Goal: Task Accomplishment & Management: Manage account settings

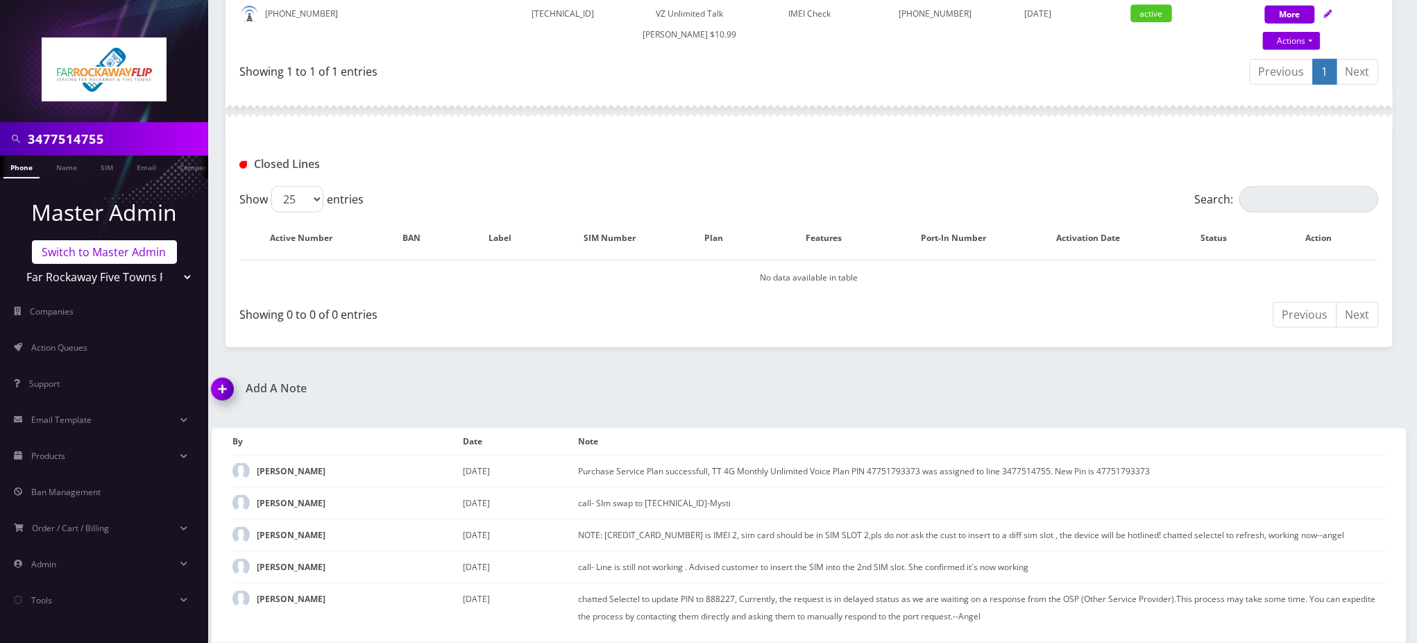
scroll to position [0, 6]
click at [110, 249] on link "Switch to Master Admin" at bounding box center [104, 252] width 145 height 24
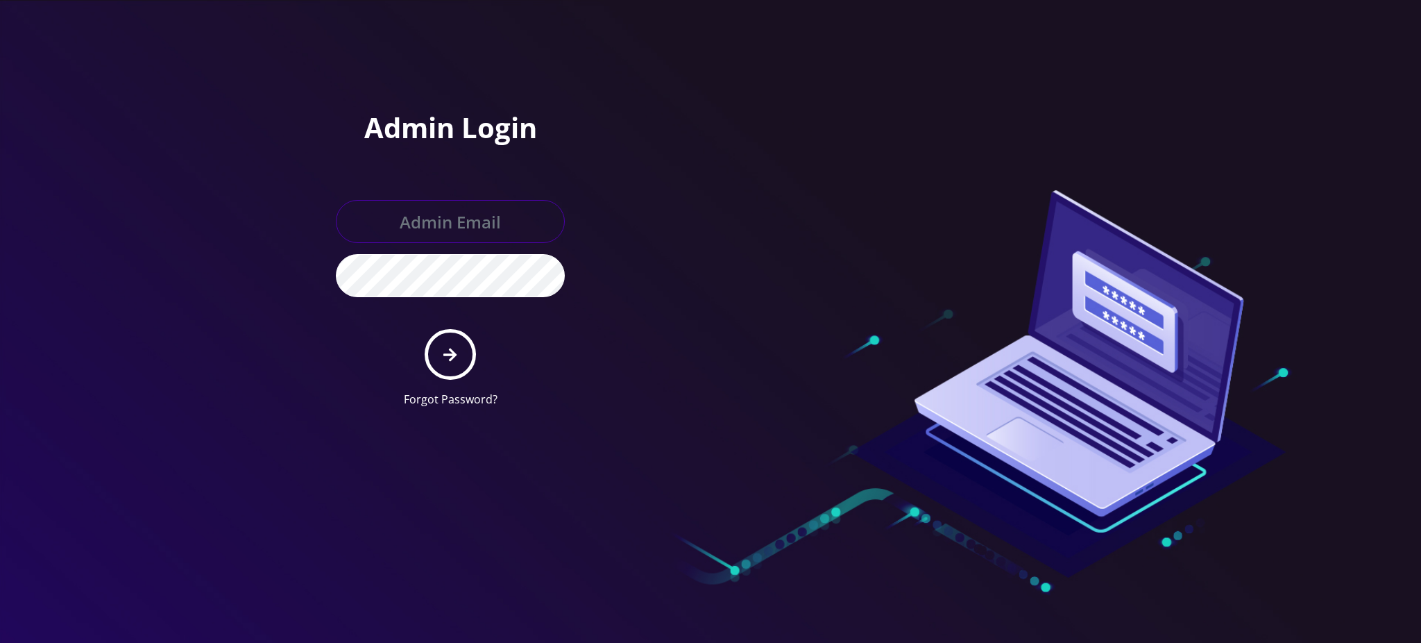
type input "rochelle@teltik.com"
click at [445, 355] on icon "submit" at bounding box center [449, 354] width 13 height 15
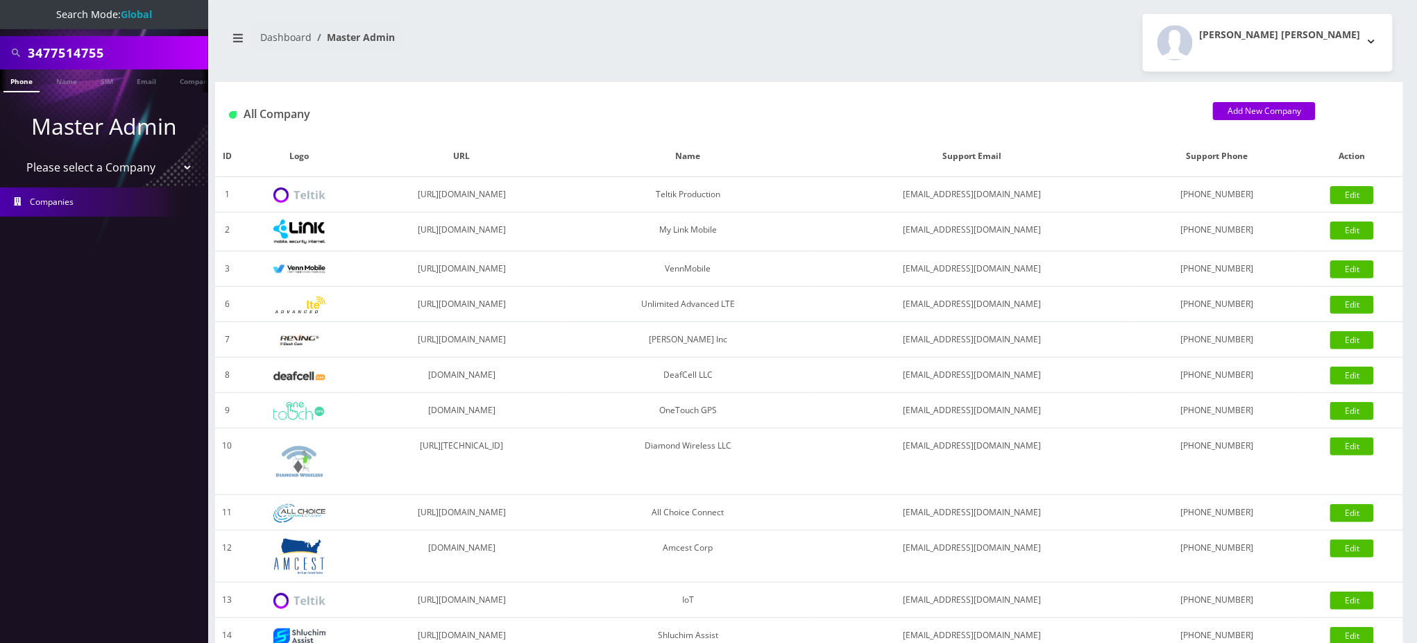
drag, startPoint x: 69, startPoint y: 52, endPoint x: 0, endPoint y: 21, distance: 76.1
click at [0, 21] on nav "Search Mode: Global 3477514755 Phone Name SIM Email Company Customer Master Adm…" at bounding box center [104, 321] width 208 height 643
paste input "9294754850"
type input "9294754850"
click at [14, 83] on link "Phone" at bounding box center [21, 80] width 36 height 23
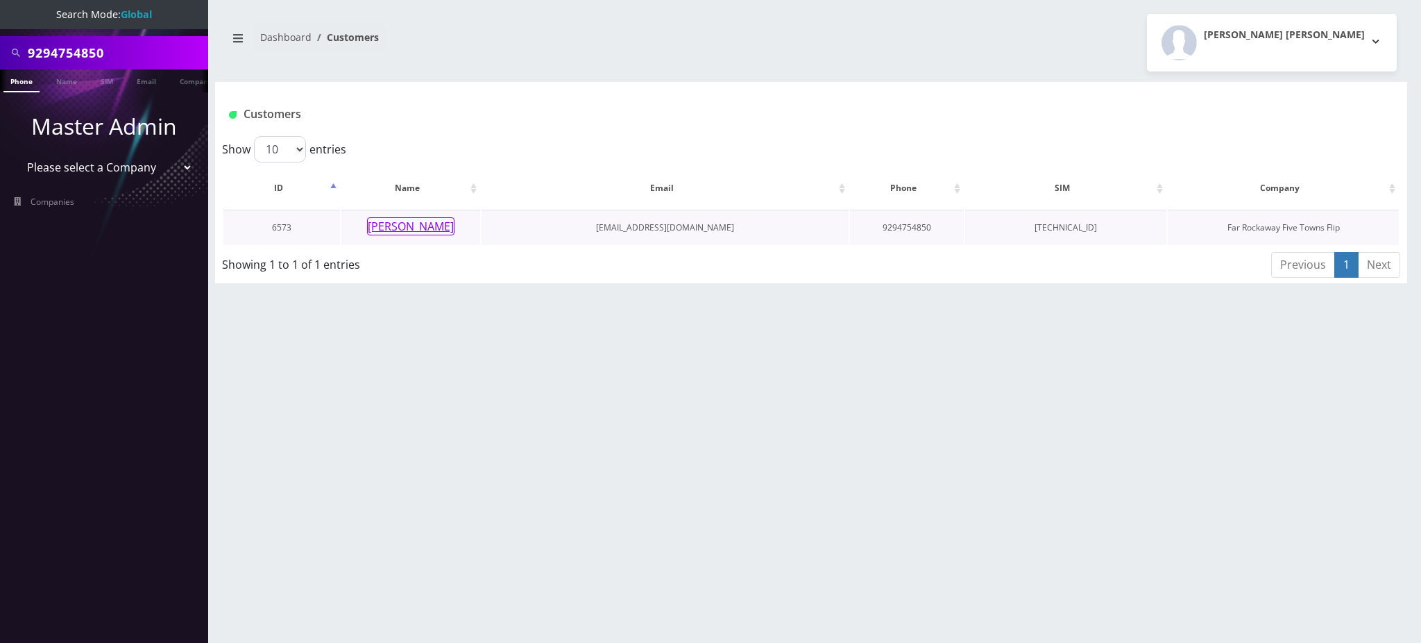
click at [414, 232] on button "[PERSON_NAME]" at bounding box center [410, 226] width 87 height 18
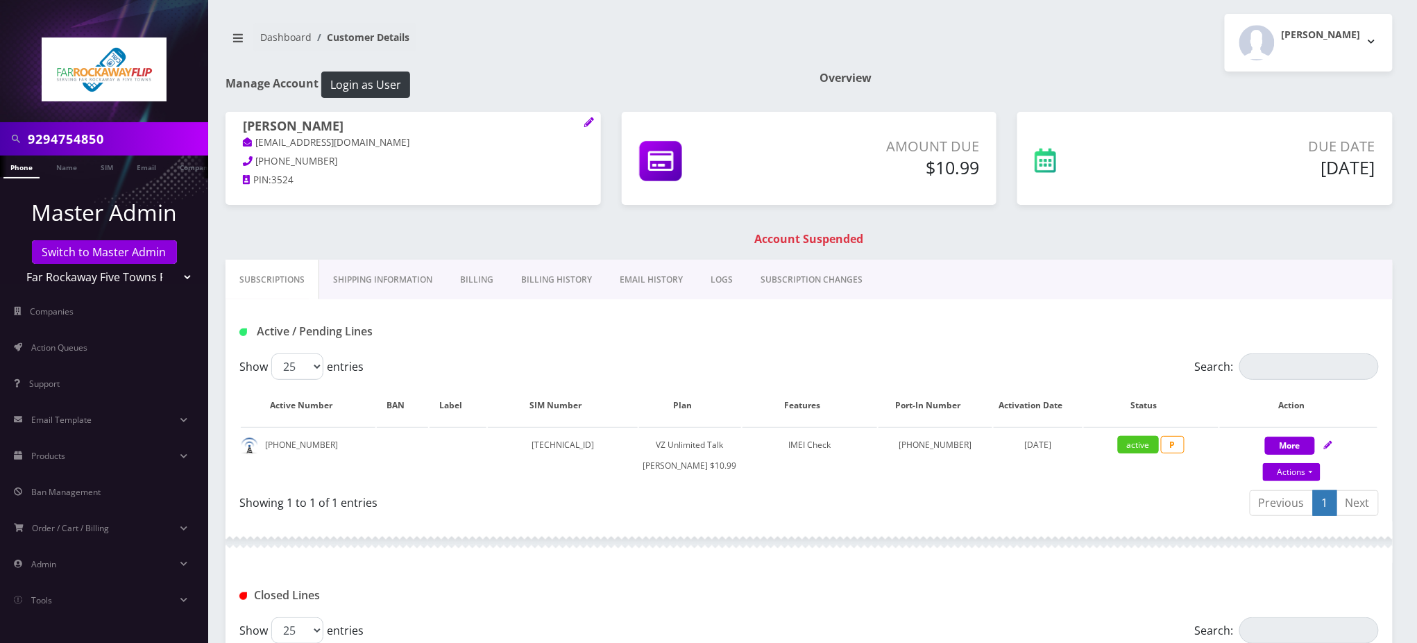
click at [64, 126] on input "9294754850" at bounding box center [116, 139] width 177 height 26
click at [425, 232] on h1 "Account Suspended" at bounding box center [809, 238] width 1160 height 13
click at [551, 282] on link "Billing History" at bounding box center [556, 280] width 99 height 40
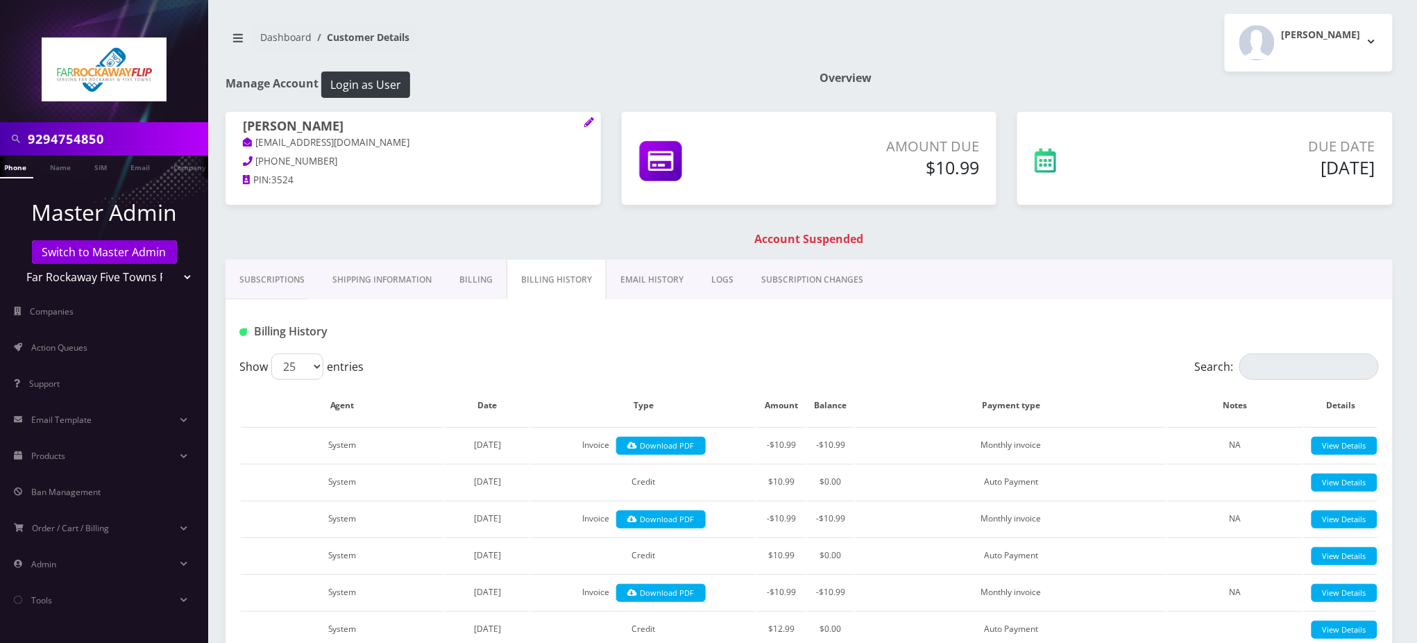
click at [475, 285] on link "Billing" at bounding box center [475, 280] width 61 height 40
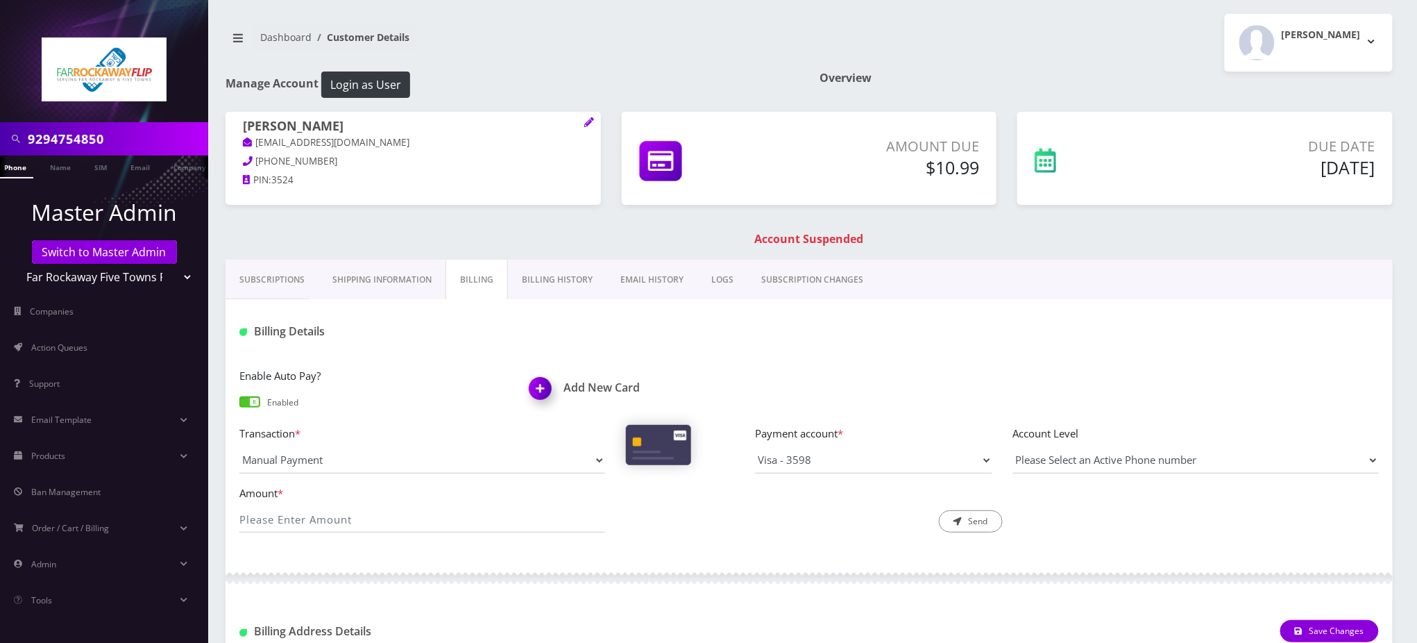
click at [538, 275] on link "Billing History" at bounding box center [557, 280] width 99 height 40
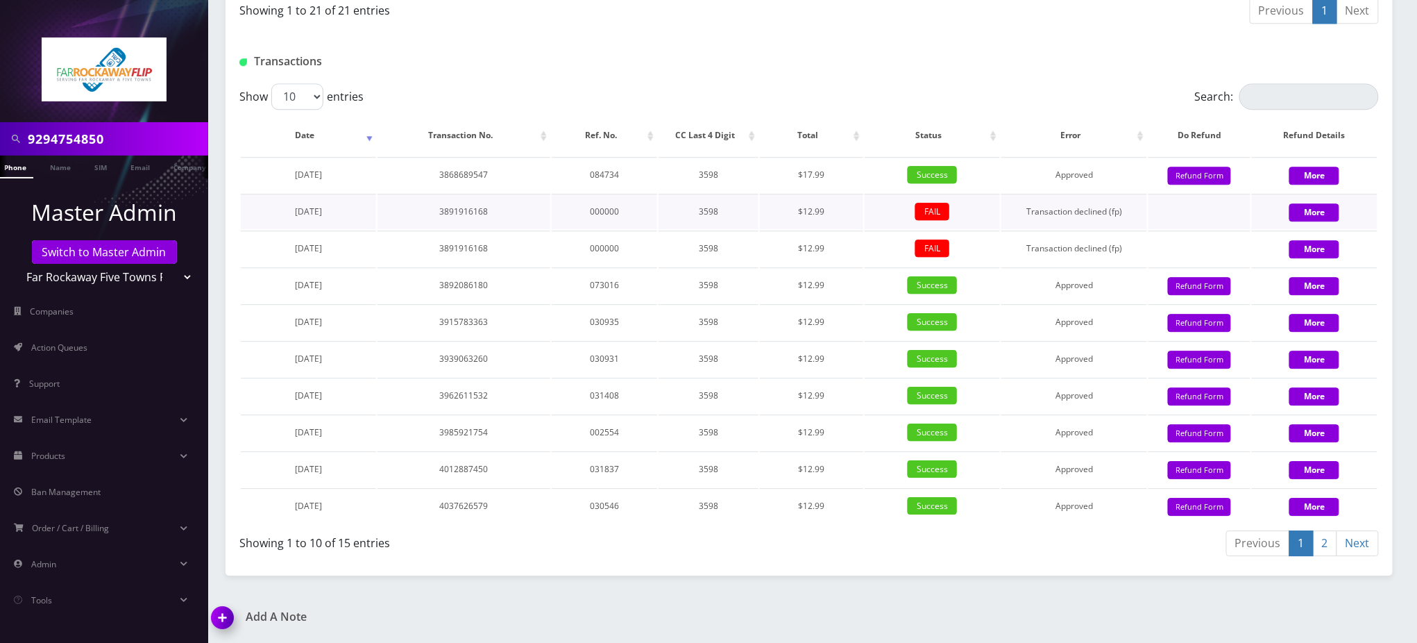
scroll to position [1622, 0]
click at [1356, 542] on link "Next" at bounding box center [1357, 543] width 42 height 26
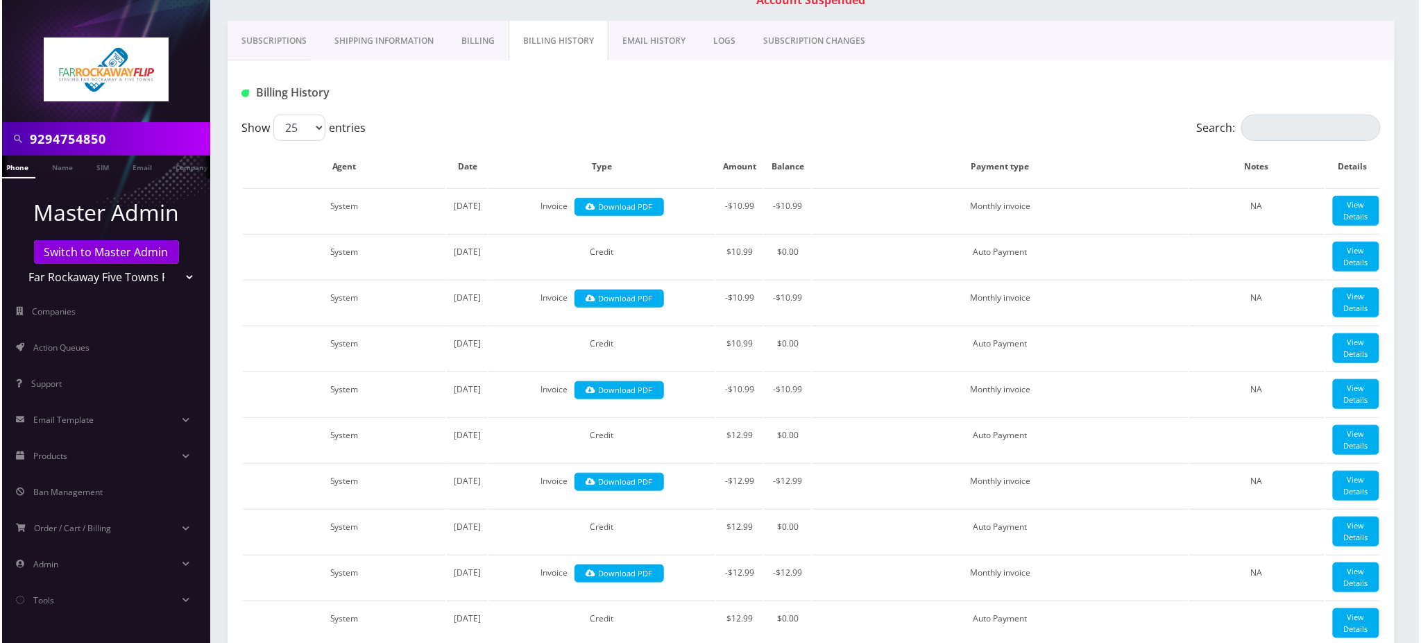
scroll to position [0, 0]
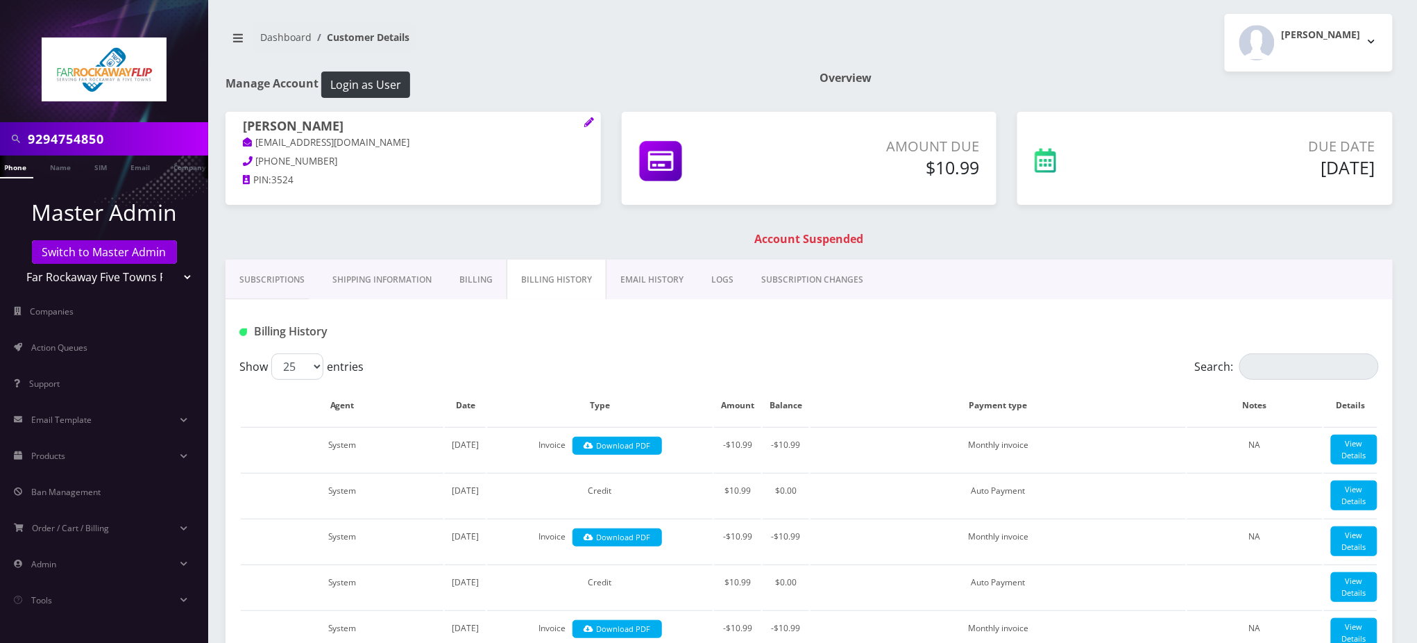
click at [549, 274] on link "Billing History" at bounding box center [557, 280] width 100 height 40
click at [468, 280] on link "Billing" at bounding box center [475, 280] width 61 height 40
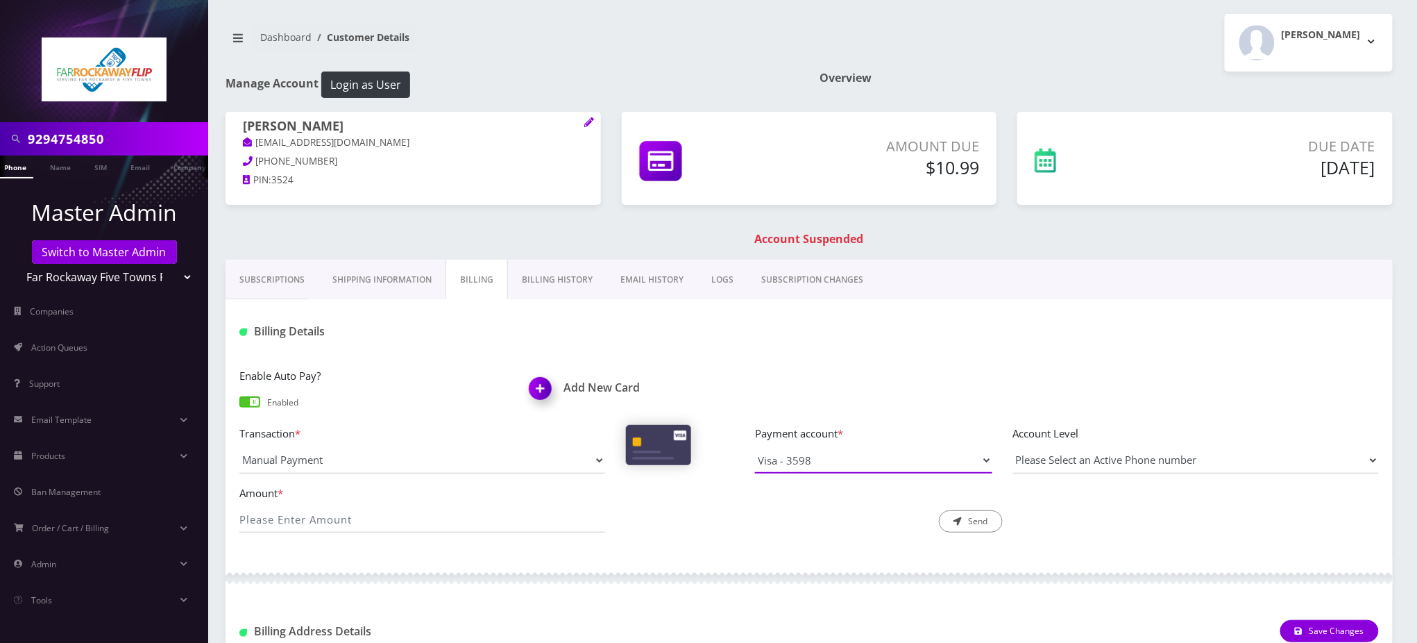
click at [837, 460] on select "Visa - 3598" at bounding box center [873, 460] width 237 height 26
drag, startPoint x: 327, startPoint y: 124, endPoint x: 238, endPoint y: 118, distance: 89.0
click at [238, 118] on div "Rivky Rubin tlieberman613+1325542234330962@gmail.com 917-601-7595 PIN: 3524" at bounding box center [413, 155] width 375 height 87
copy h1 "[PERSON_NAME]"
click at [536, 384] on img at bounding box center [542, 393] width 41 height 41
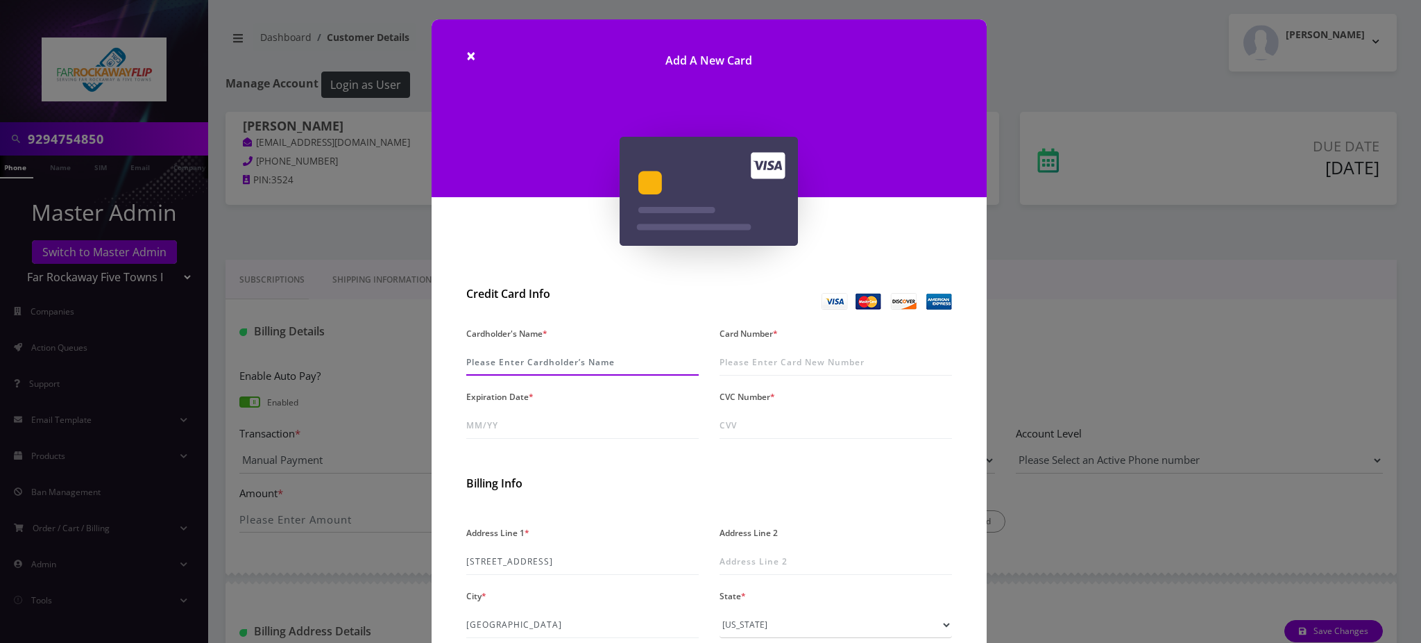
click at [505, 362] on input "Cardholder's Name *" at bounding box center [582, 362] width 232 height 26
paste input "[PERSON_NAME]"
type input "[PERSON_NAME]"
click at [780, 368] on input "Card Number *" at bounding box center [836, 362] width 232 height 26
type input "4482 3302 0996 5946"
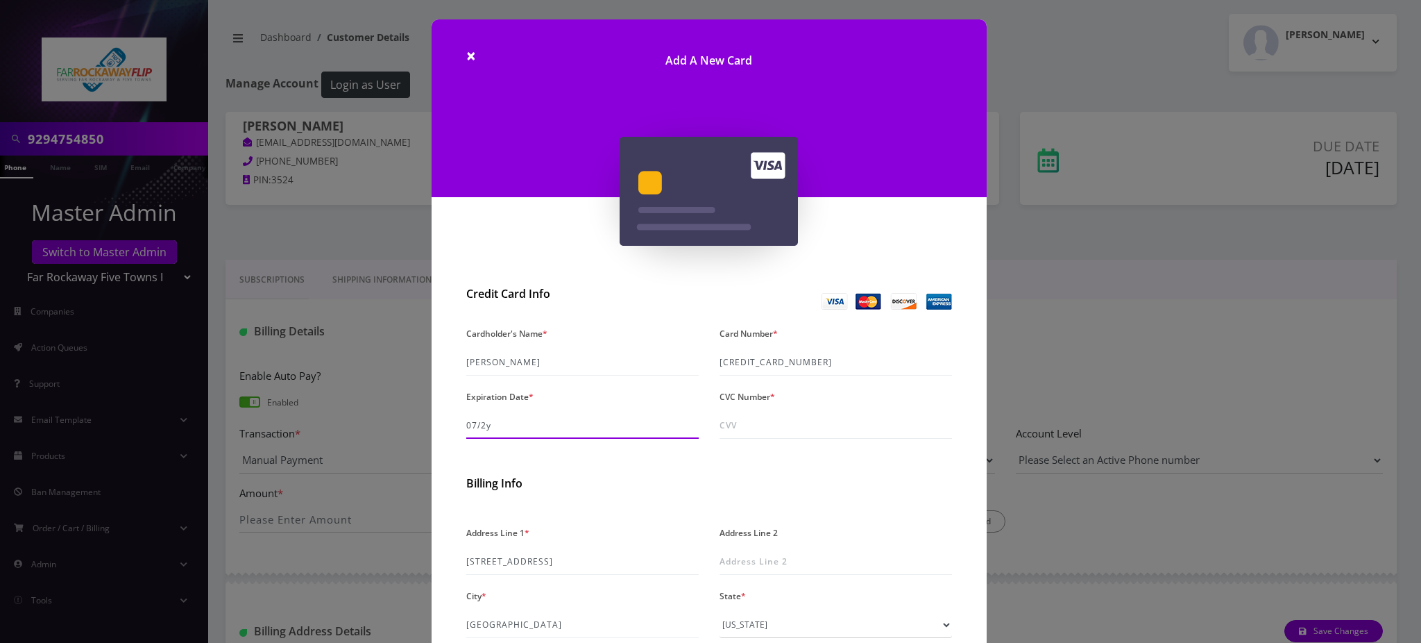
type input "07/29"
type input "686"
click at [528, 365] on input "[PERSON_NAME]" at bounding box center [582, 362] width 232 height 26
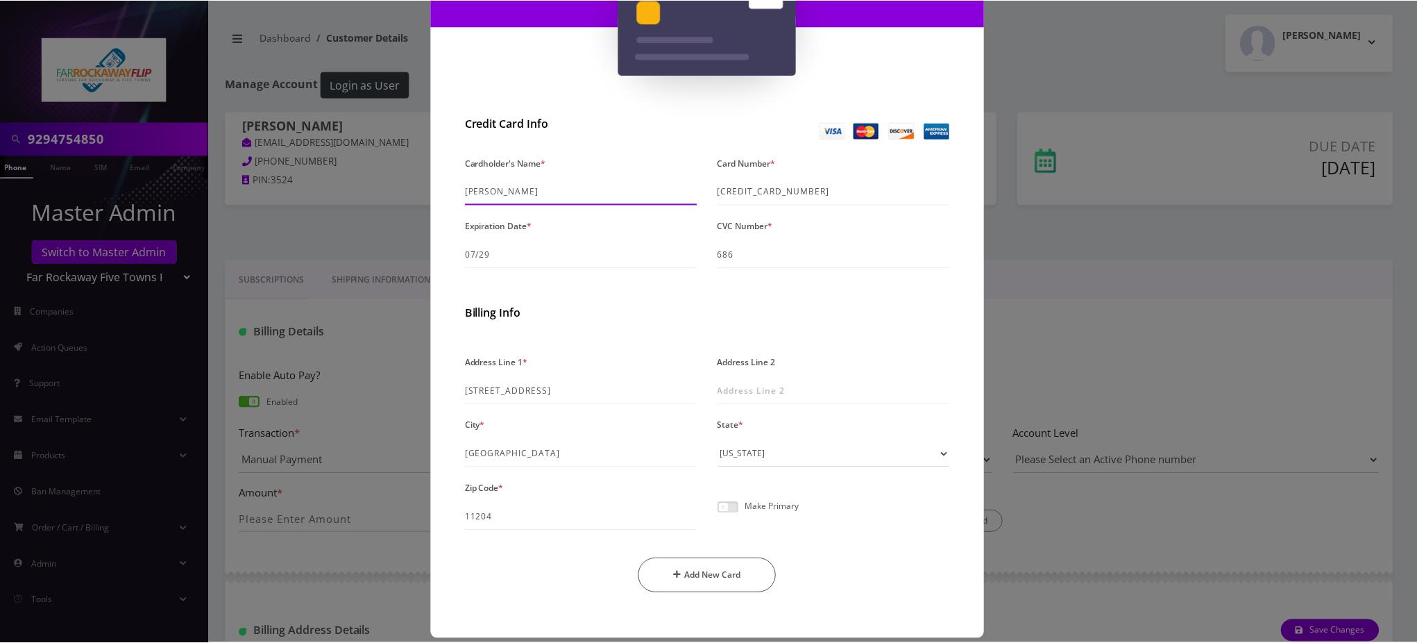
scroll to position [185, 0]
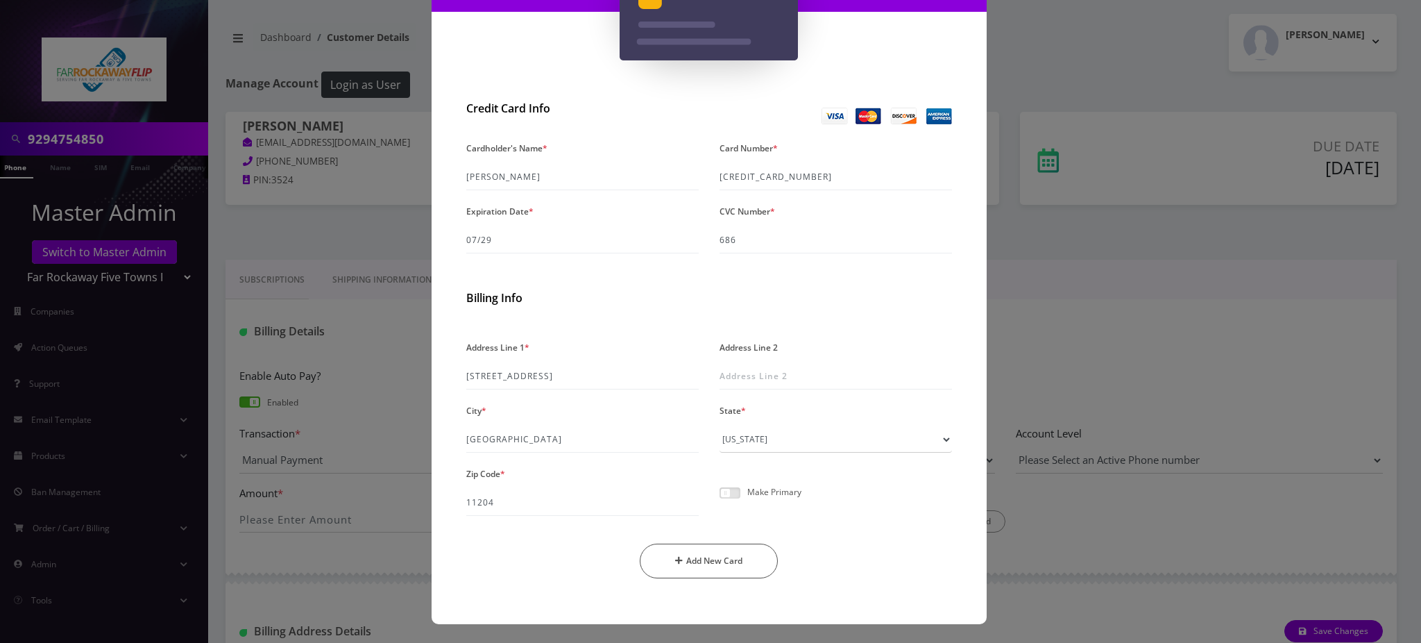
click at [727, 492] on span at bounding box center [730, 492] width 21 height 11
click at [720, 500] on input "checkbox" at bounding box center [720, 500] width 0 height 0
click at [720, 570] on button "Add New Card" at bounding box center [709, 560] width 138 height 35
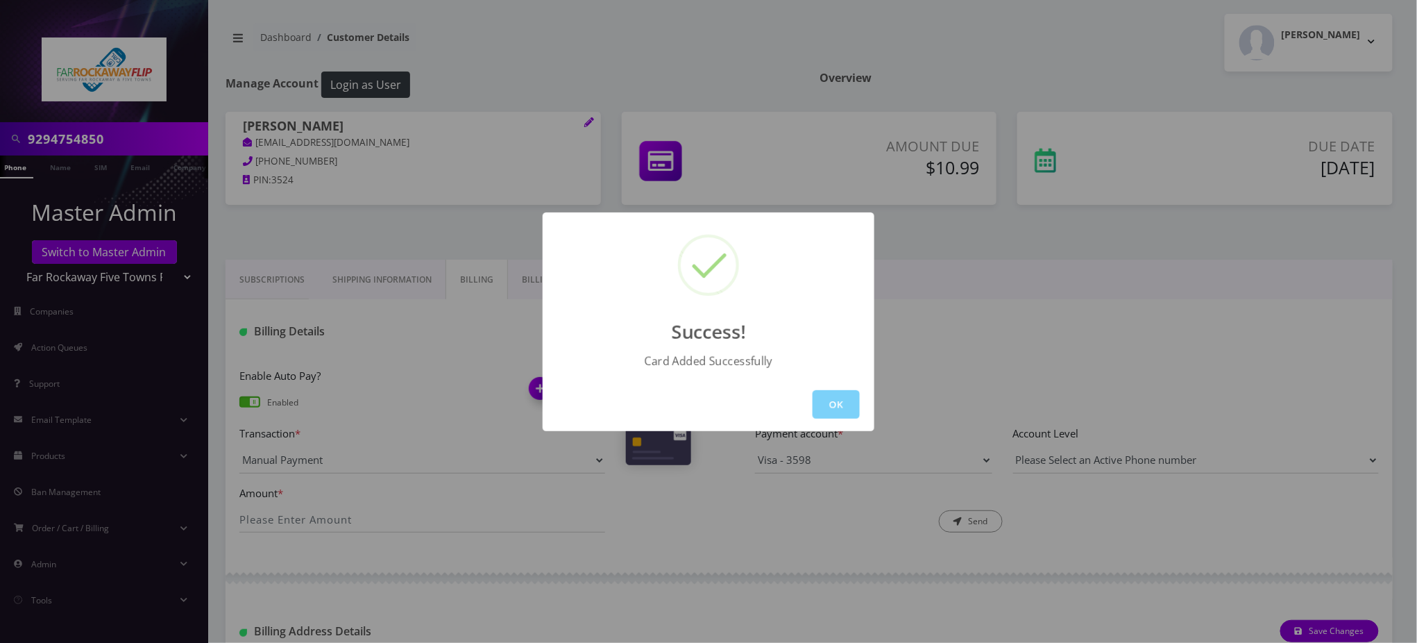
click at [823, 400] on button "OK" at bounding box center [836, 404] width 47 height 28
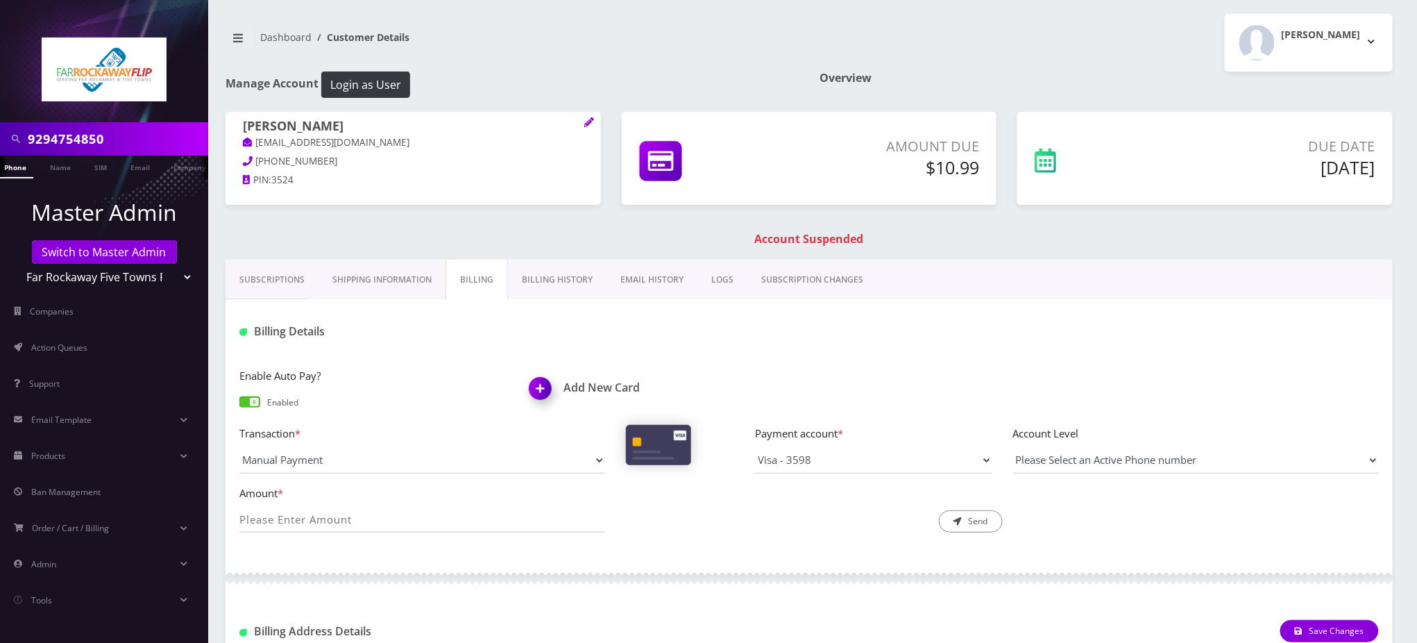
scroll to position [0, 0]
click at [12, 171] on li at bounding box center [7, 170] width 14 height 35
click at [12, 170] on li at bounding box center [7, 170] width 14 height 35
click at [16, 165] on link "Phone" at bounding box center [21, 166] width 36 height 23
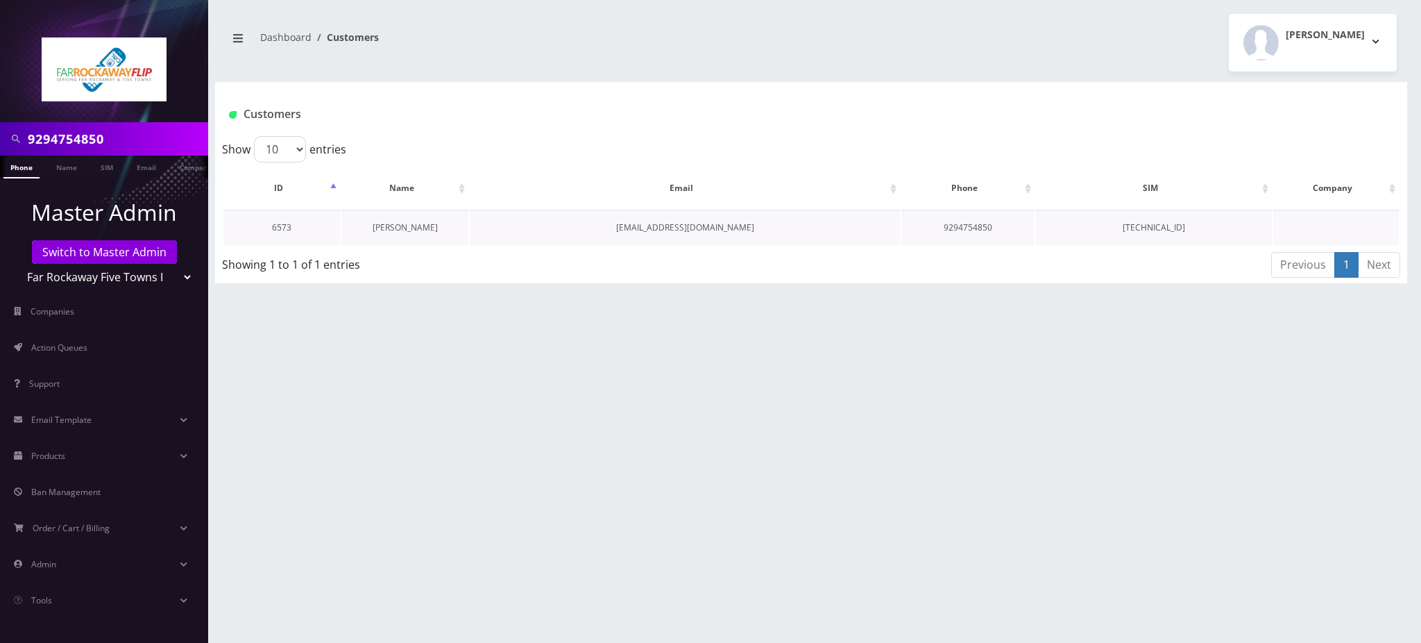
click at [393, 223] on link "[PERSON_NAME]" at bounding box center [405, 227] width 65 height 12
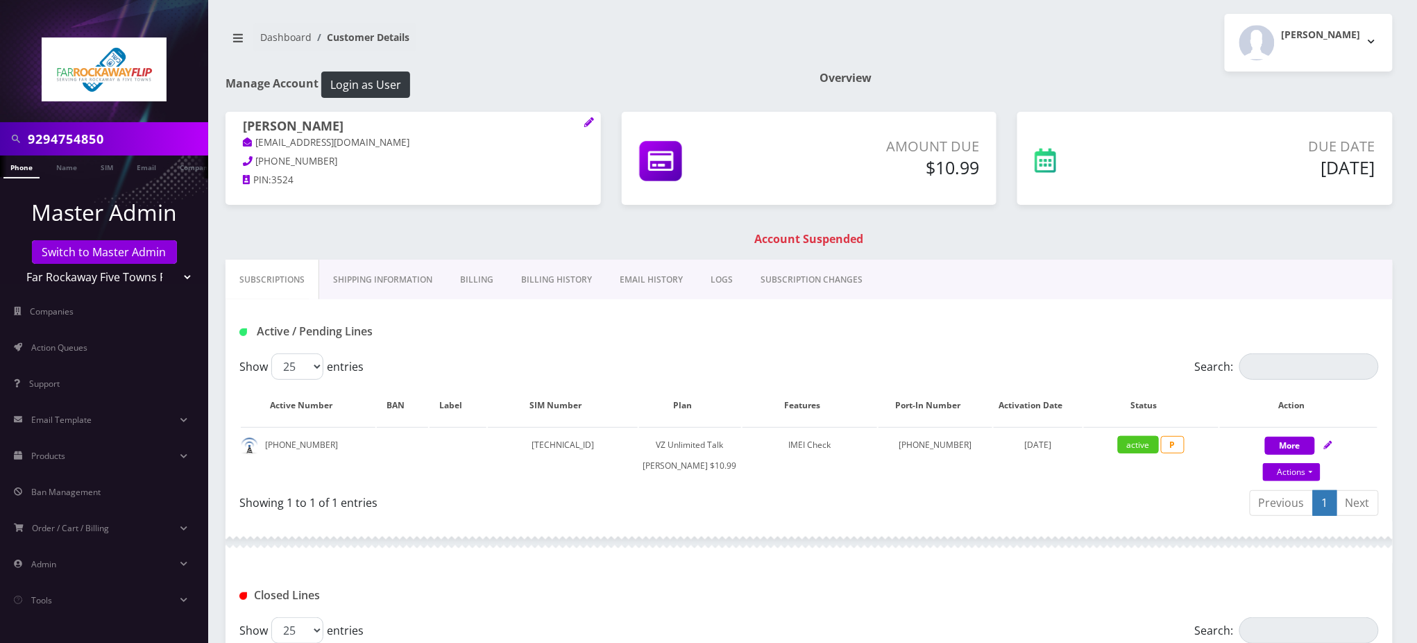
click at [482, 280] on link "Billing" at bounding box center [476, 280] width 61 height 40
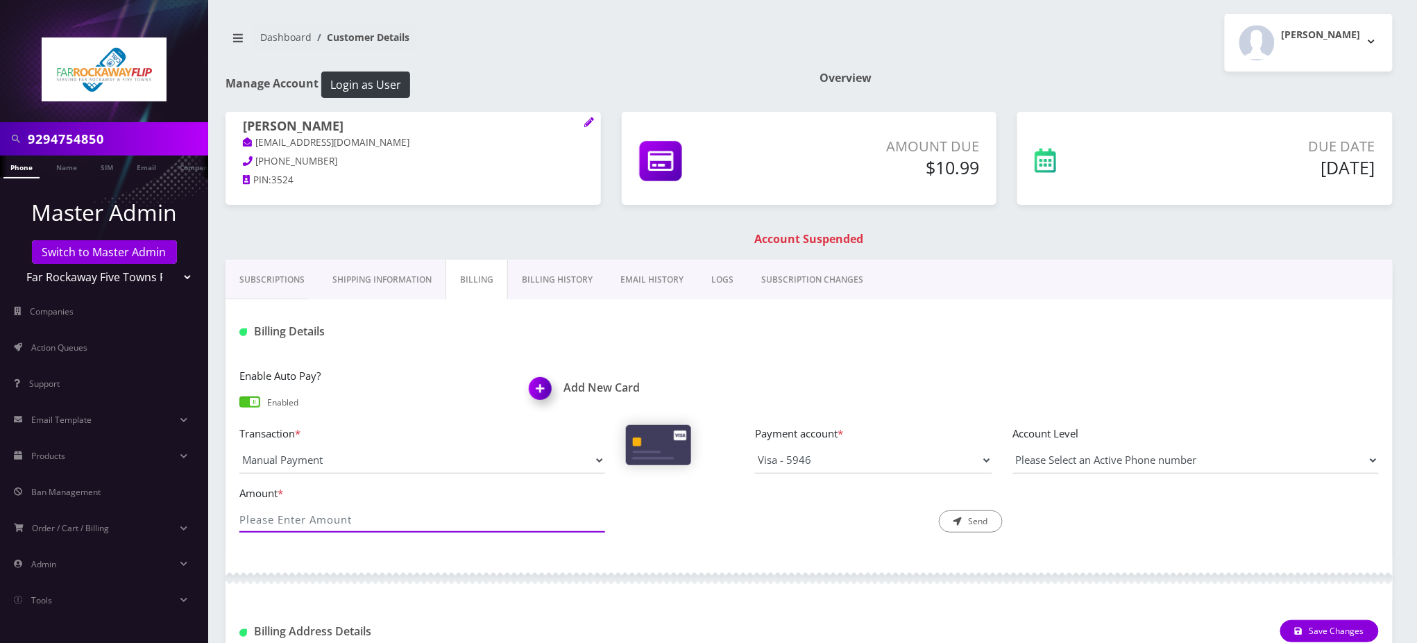
click at [348, 518] on input "Amount *" at bounding box center [422, 519] width 366 height 26
type input "10.99"
click at [980, 525] on button "Send" at bounding box center [971, 521] width 64 height 22
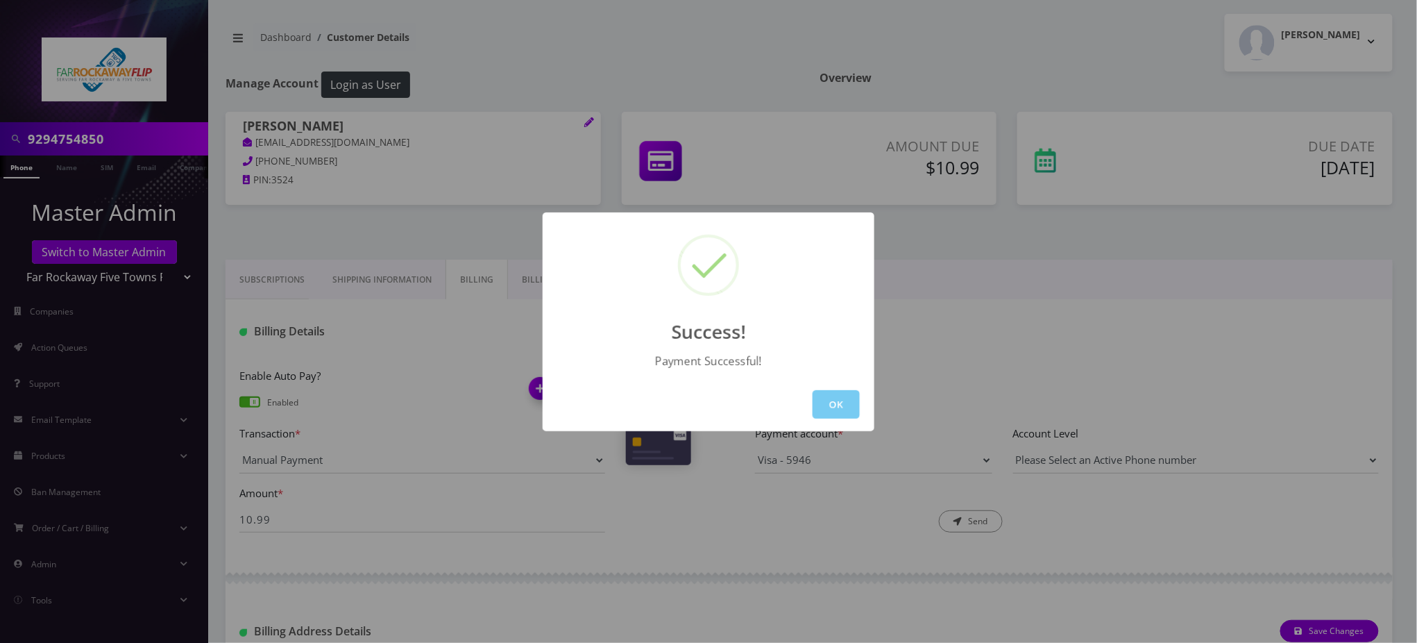
click at [828, 405] on button "OK" at bounding box center [836, 404] width 47 height 28
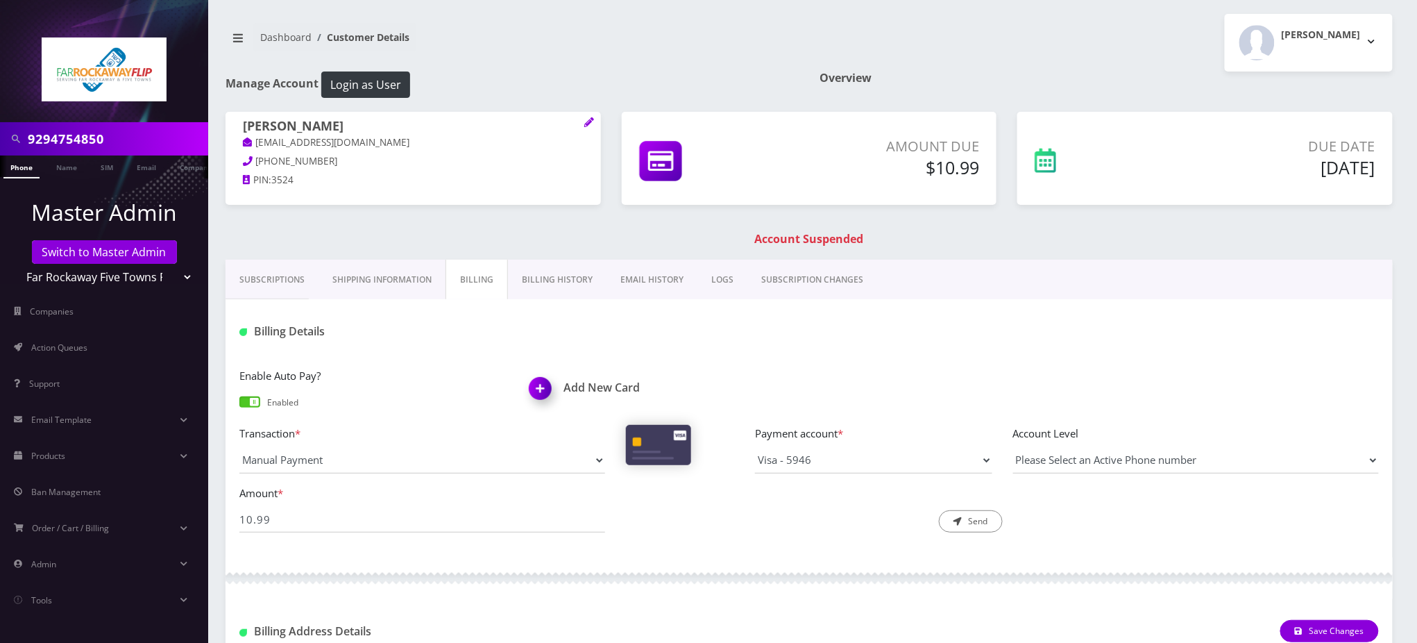
click at [20, 162] on link "Phone" at bounding box center [21, 166] width 36 height 23
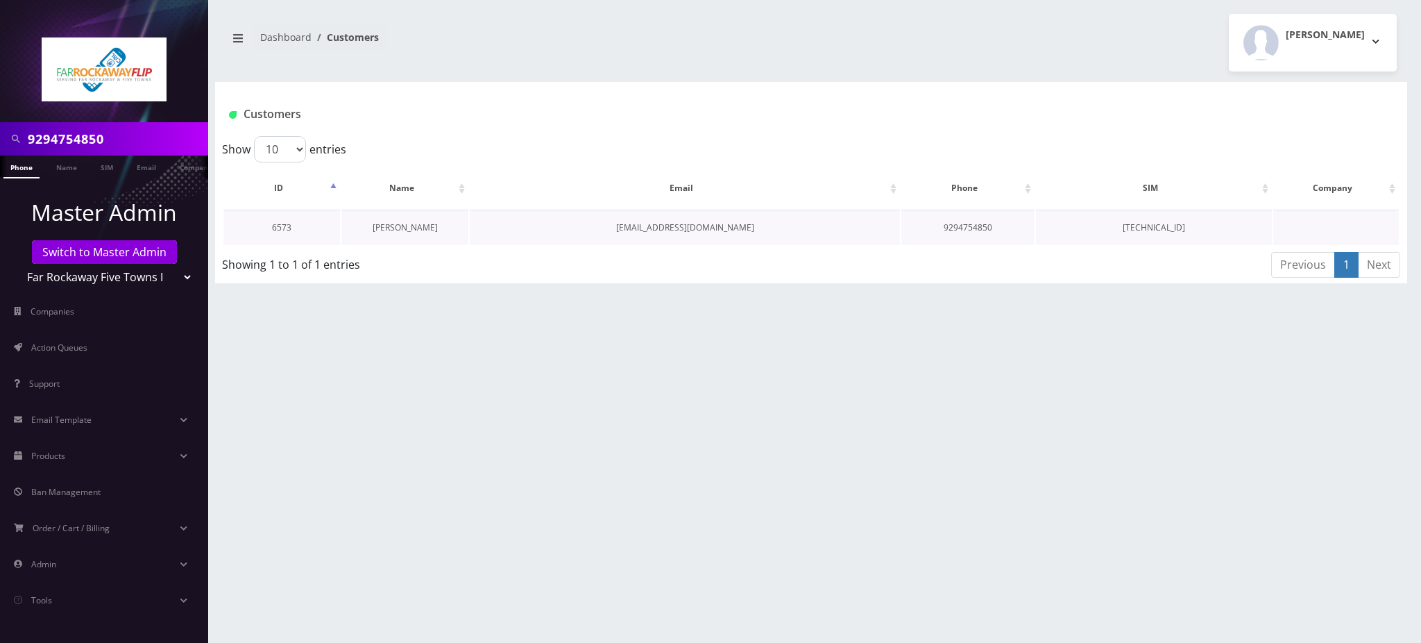
click at [408, 229] on link "[PERSON_NAME]" at bounding box center [405, 227] width 65 height 12
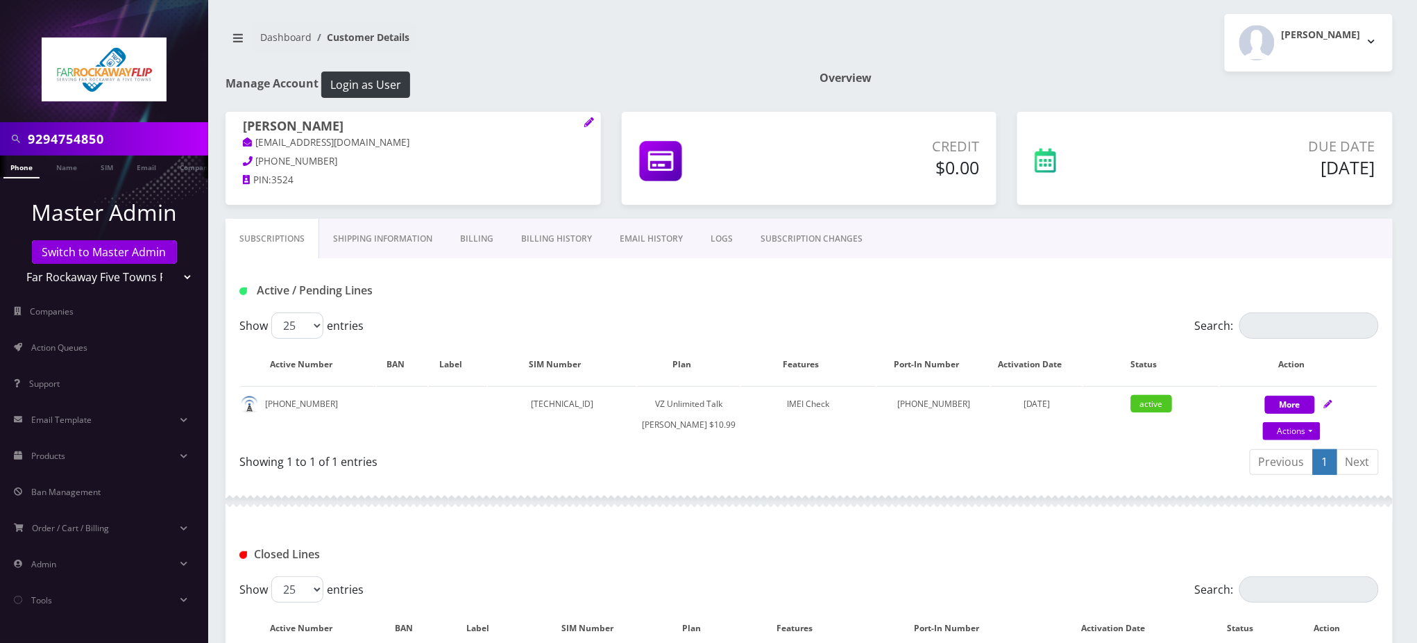
click at [85, 142] on input "9294754850" at bounding box center [116, 139] width 177 height 26
click at [1297, 428] on link "Actions" at bounding box center [1292, 431] width 58 height 18
select select "366"
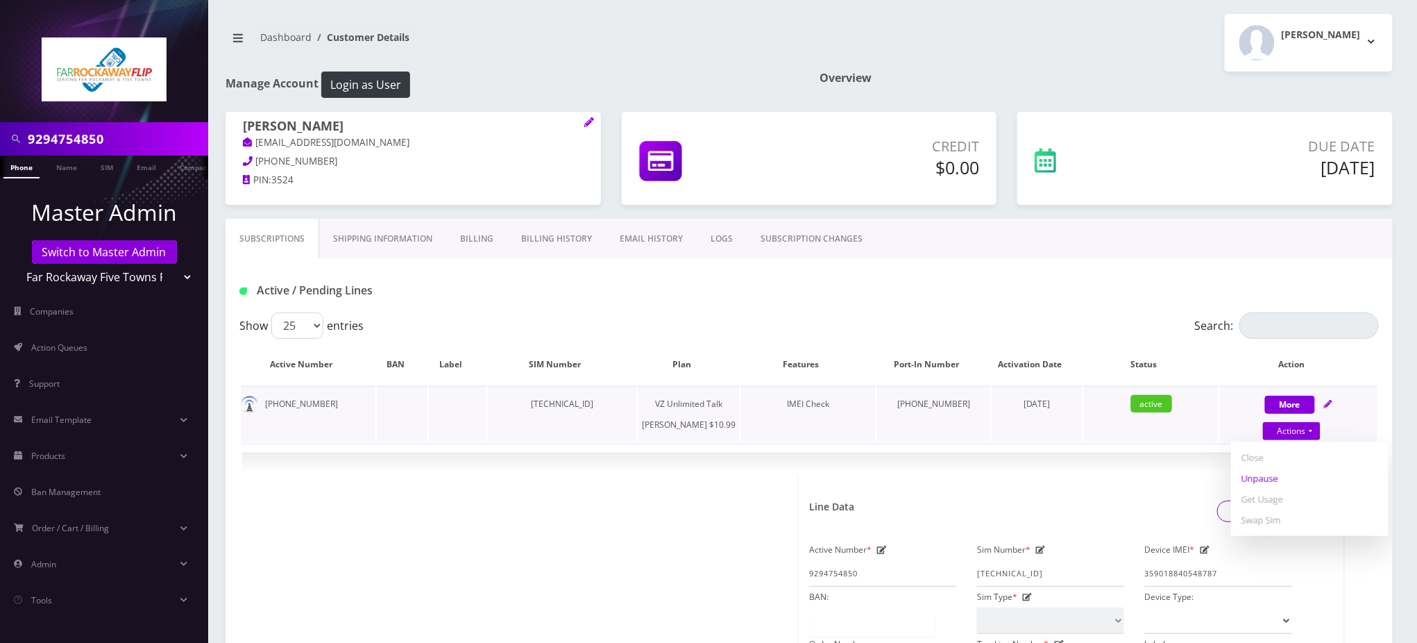
click at [1270, 481] on link "Unpause" at bounding box center [1310, 478] width 158 height 21
select select "366"
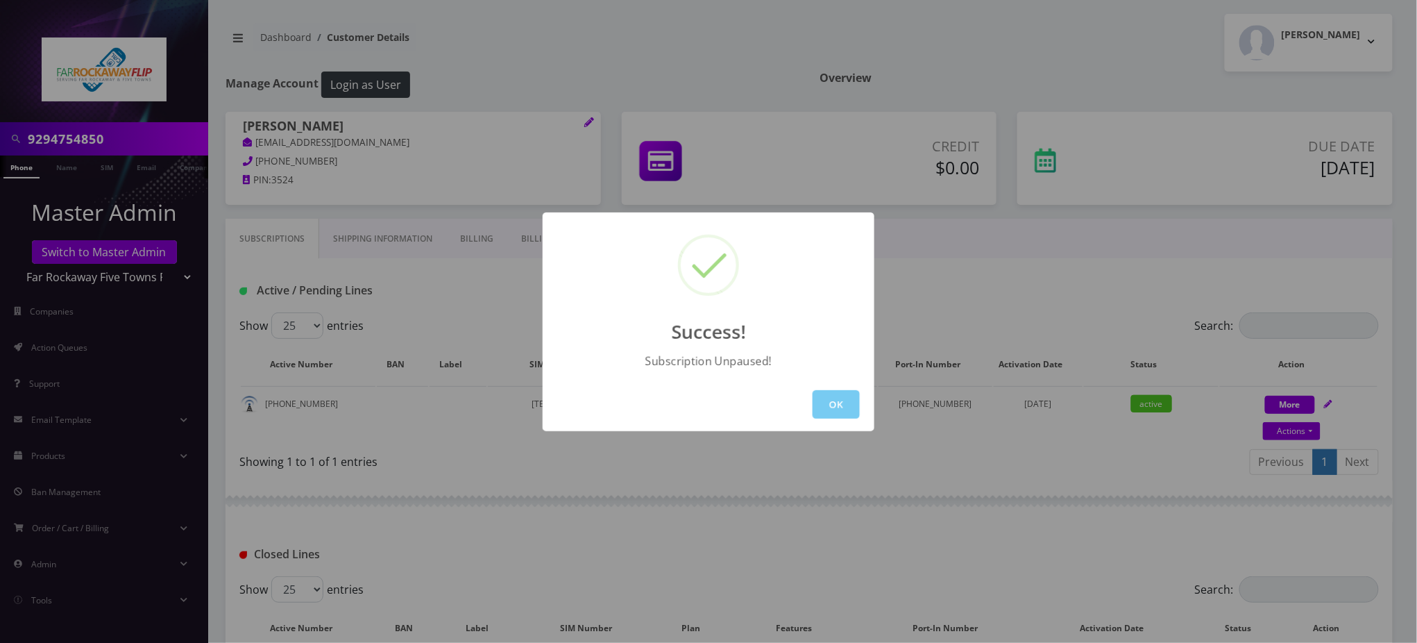
click at [846, 405] on button "OK" at bounding box center [836, 404] width 47 height 28
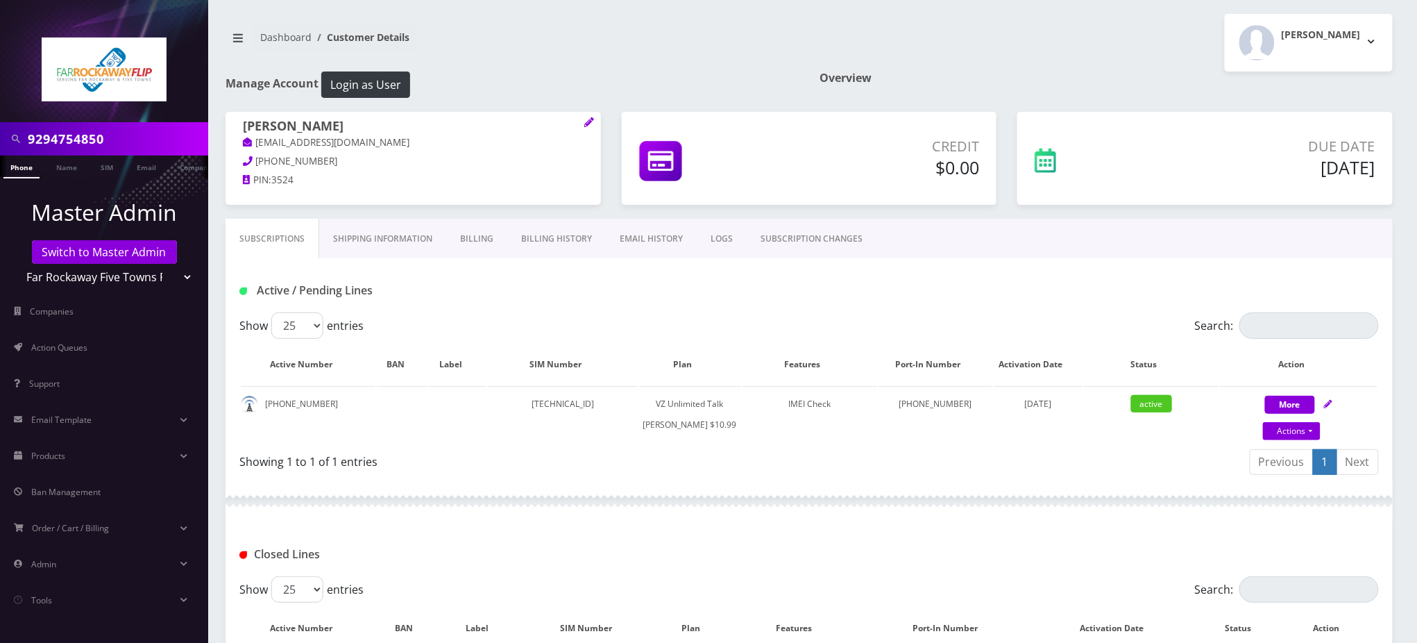
click at [826, 293] on div "Active / Pending Lines" at bounding box center [809, 290] width 1160 height 23
click at [619, 50] on nav "Dashboard Customer Details" at bounding box center [512, 43] width 573 height 40
